Goal: Task Accomplishment & Management: Manage account settings

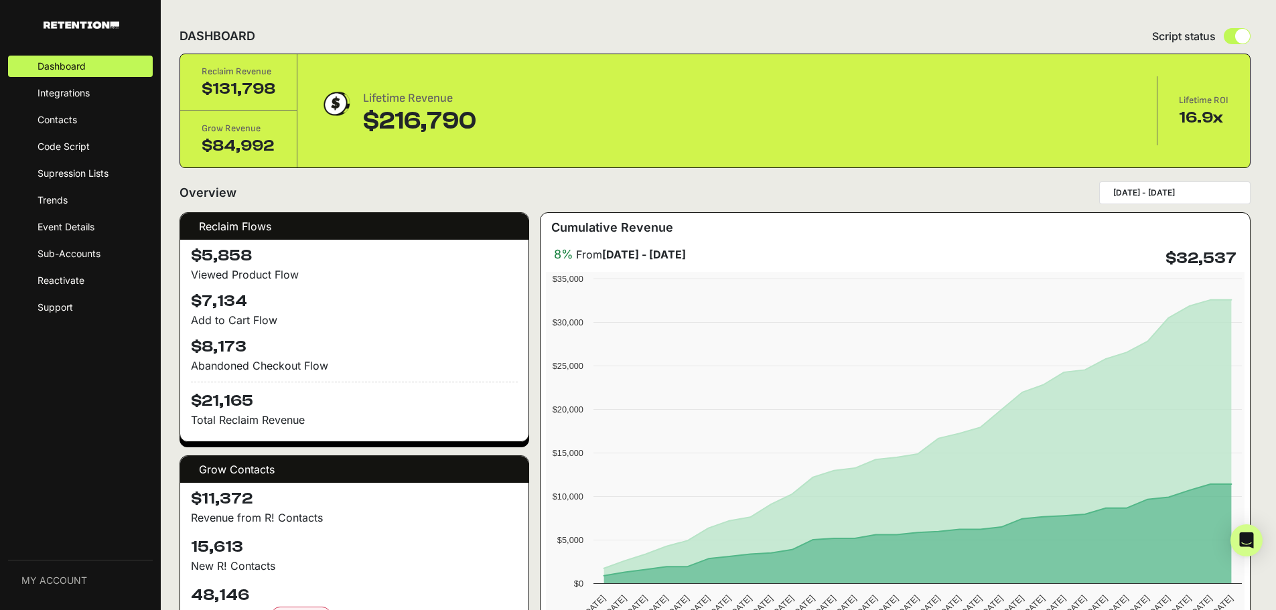
click at [1201, 197] on input "[DATE] - [DATE]" at bounding box center [1177, 192] width 129 height 11
click at [78, 249] on span "Sub-Accounts" at bounding box center [68, 253] width 63 height 13
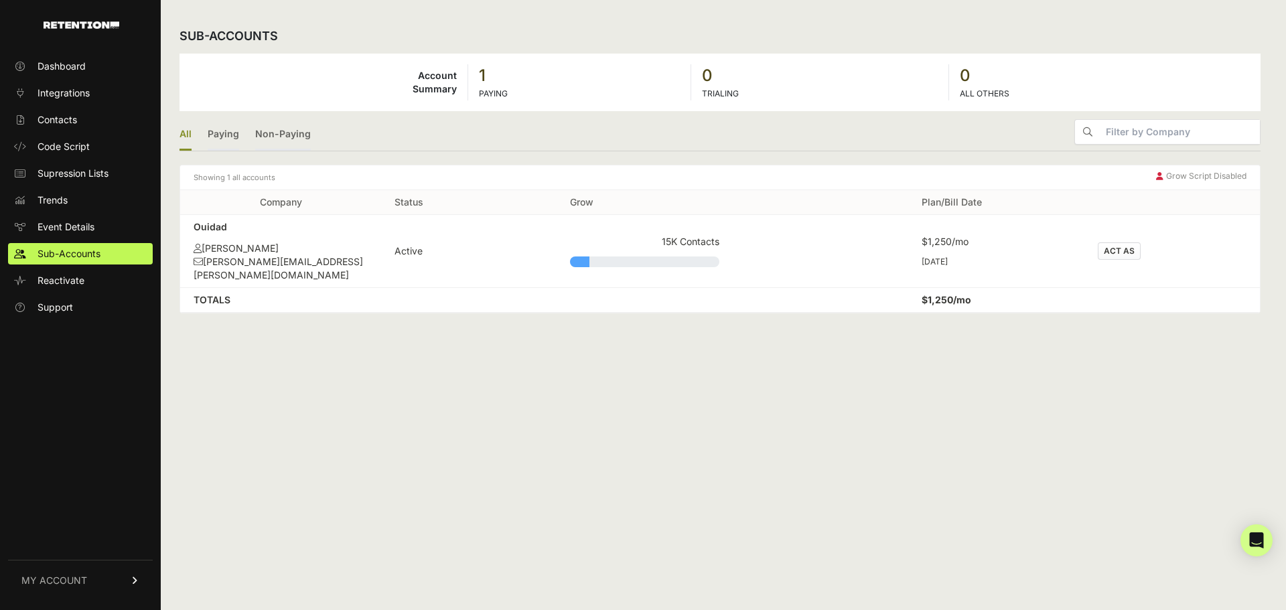
click at [1101, 245] on button "ACT AS" at bounding box center [1118, 250] width 43 height 17
